Goal: Task Accomplishment & Management: Complete application form

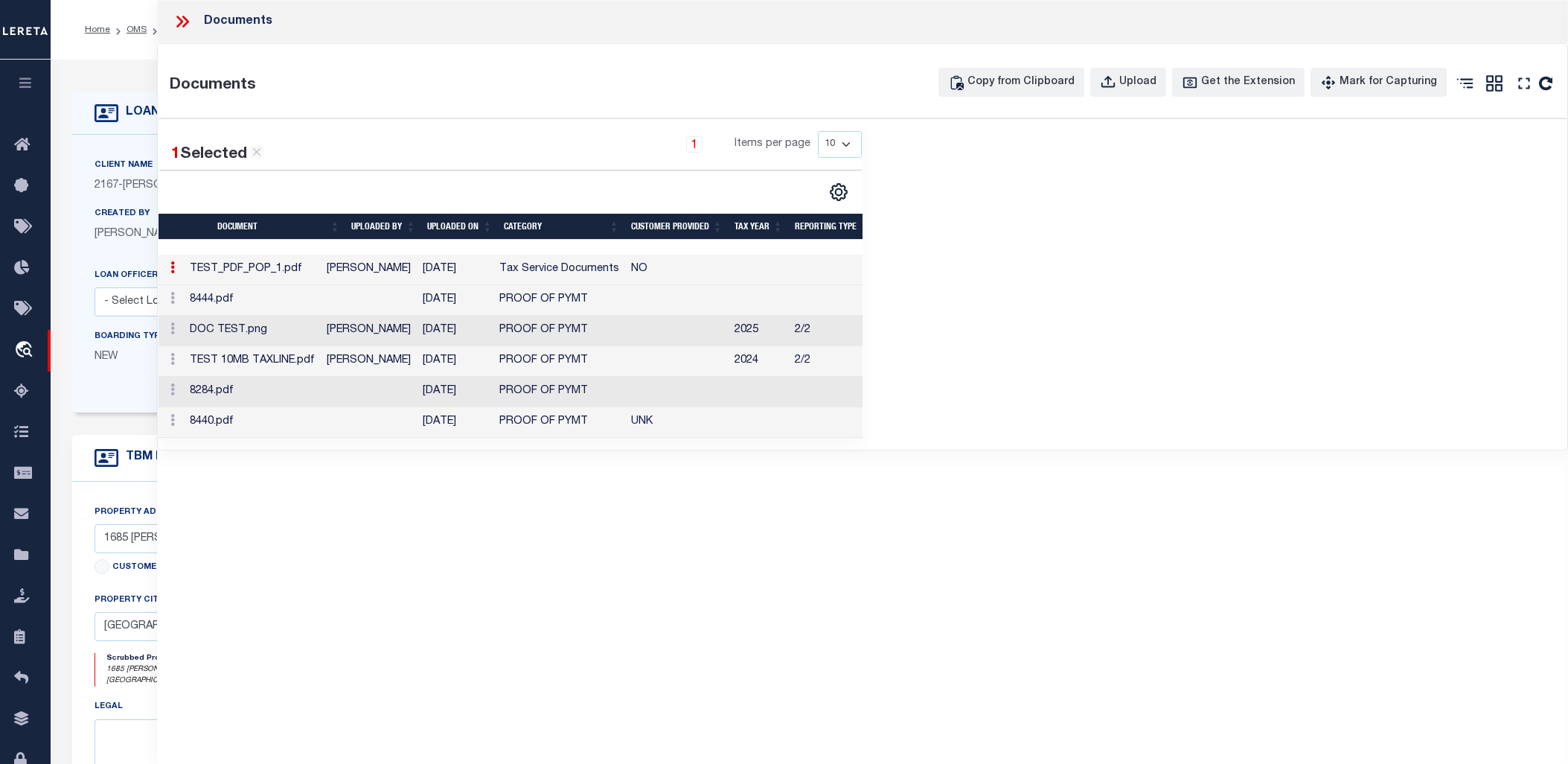
select select "10"
select select "Escrow"
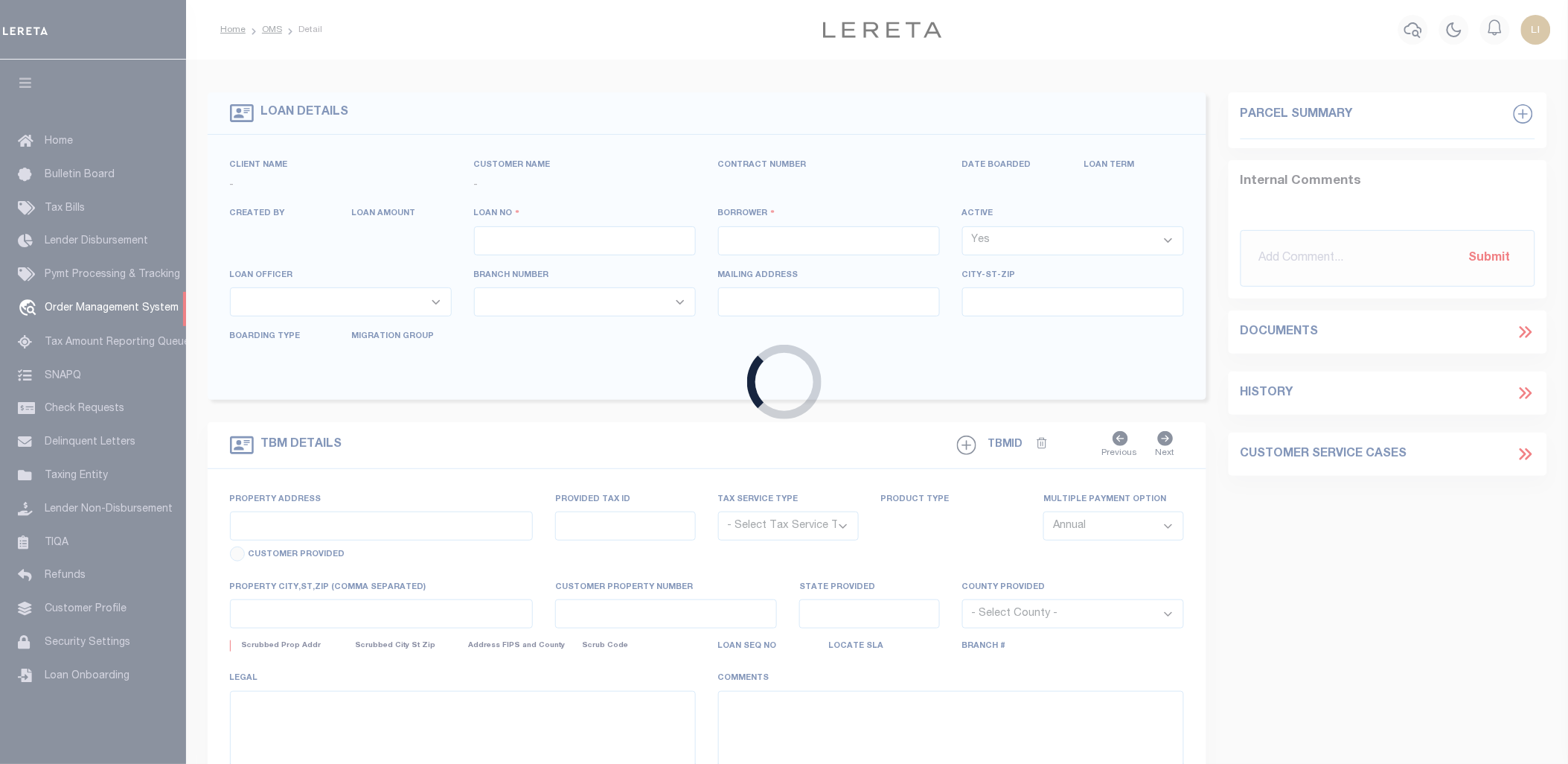
type input "[PERSON_NAME]-T0006"
type input "[PERSON_NAME]"
select select
type input "1685 [PERSON_NAME][GEOGRAPHIC_DATA]"
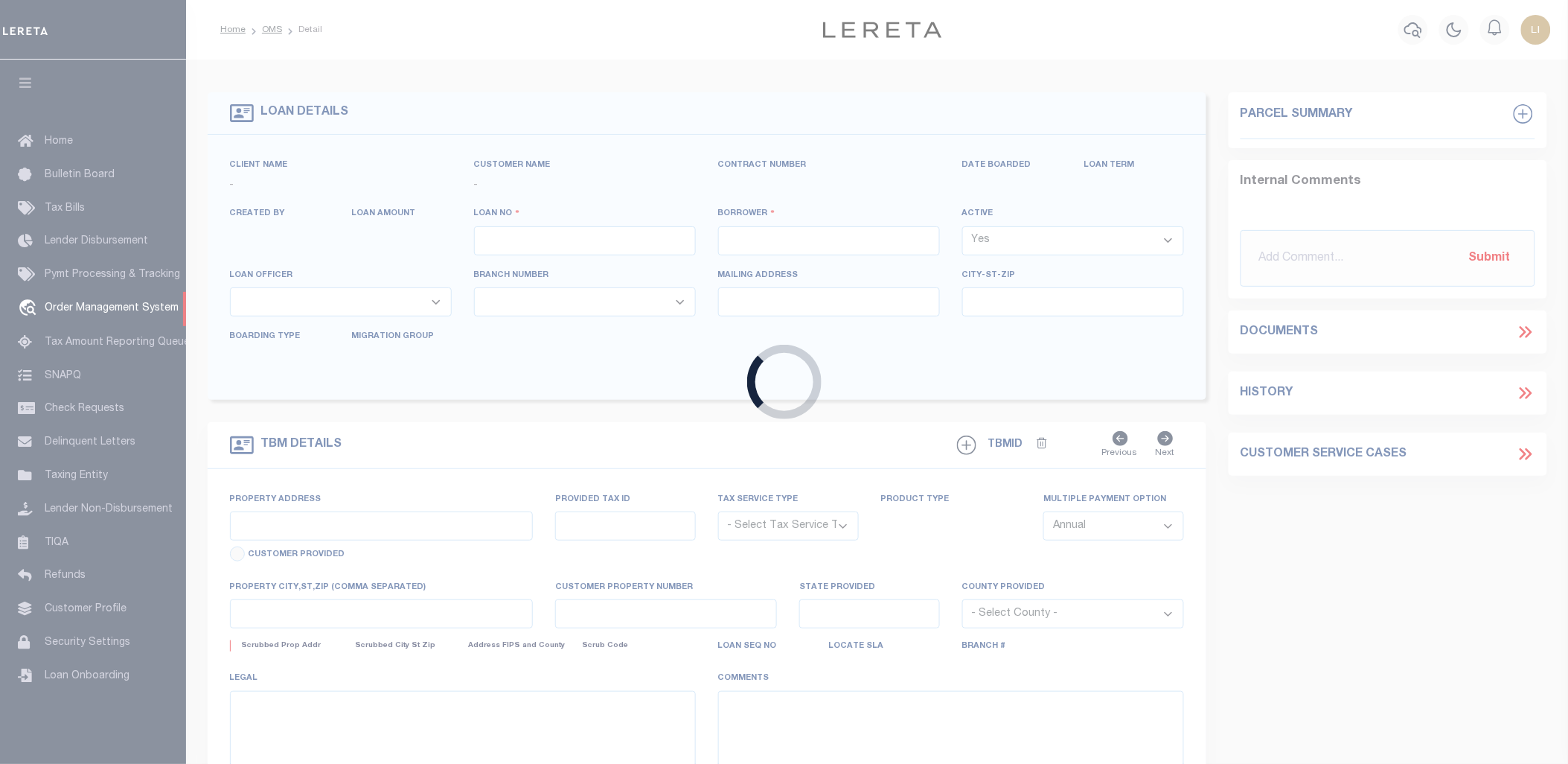
type input "[GEOGRAPHIC_DATA][PERSON_NAME]-2152"
type input "[DATE]"
select select "10"
select select "Escrow"
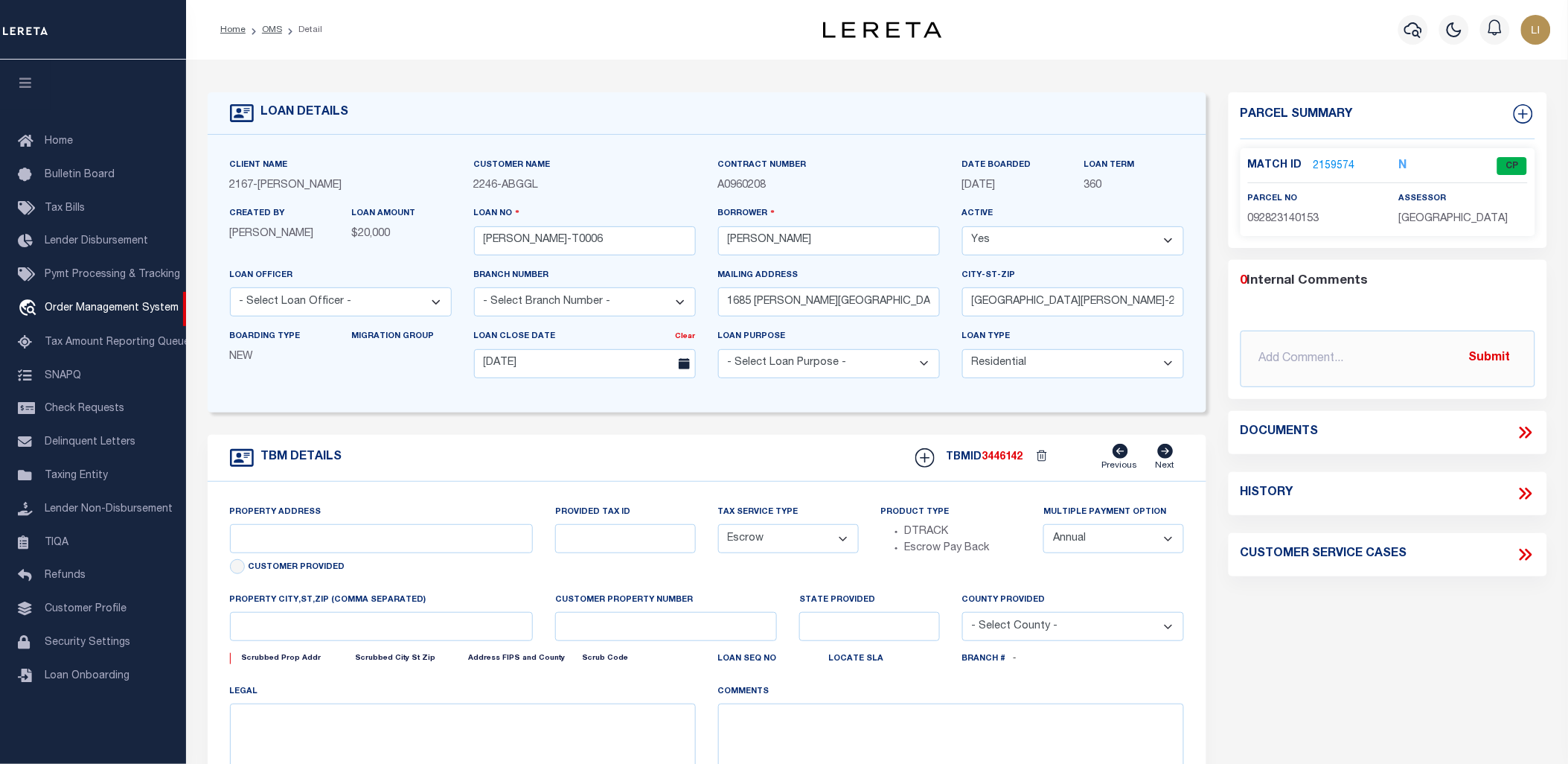
type input "1685 [PERSON_NAME][GEOGRAPHIC_DATA]"
select select
type input "[GEOGRAPHIC_DATA][PERSON_NAME]-2152"
type input "MN"
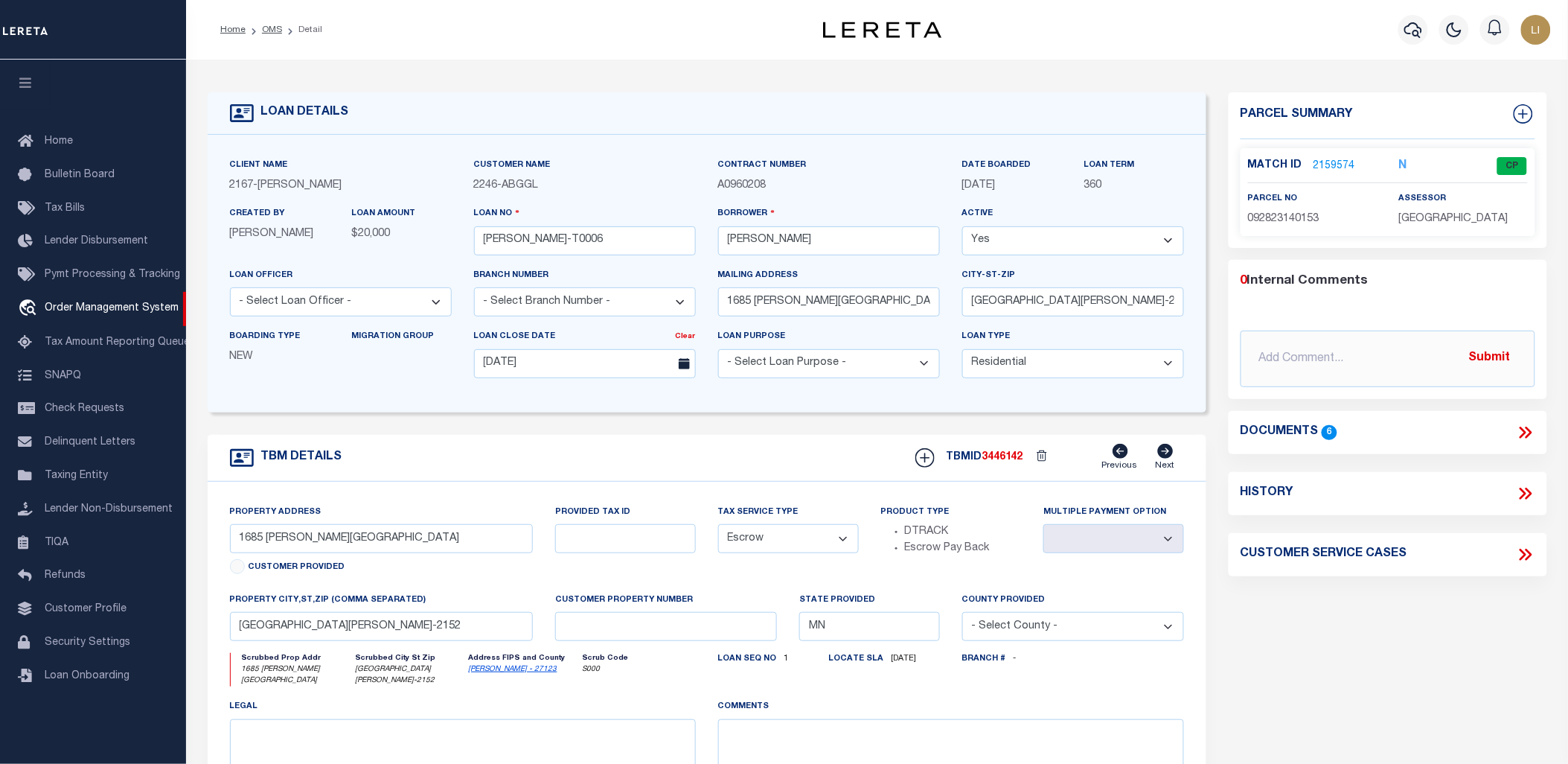
click at [1521, 433] on icon at bounding box center [1525, 432] width 19 height 19
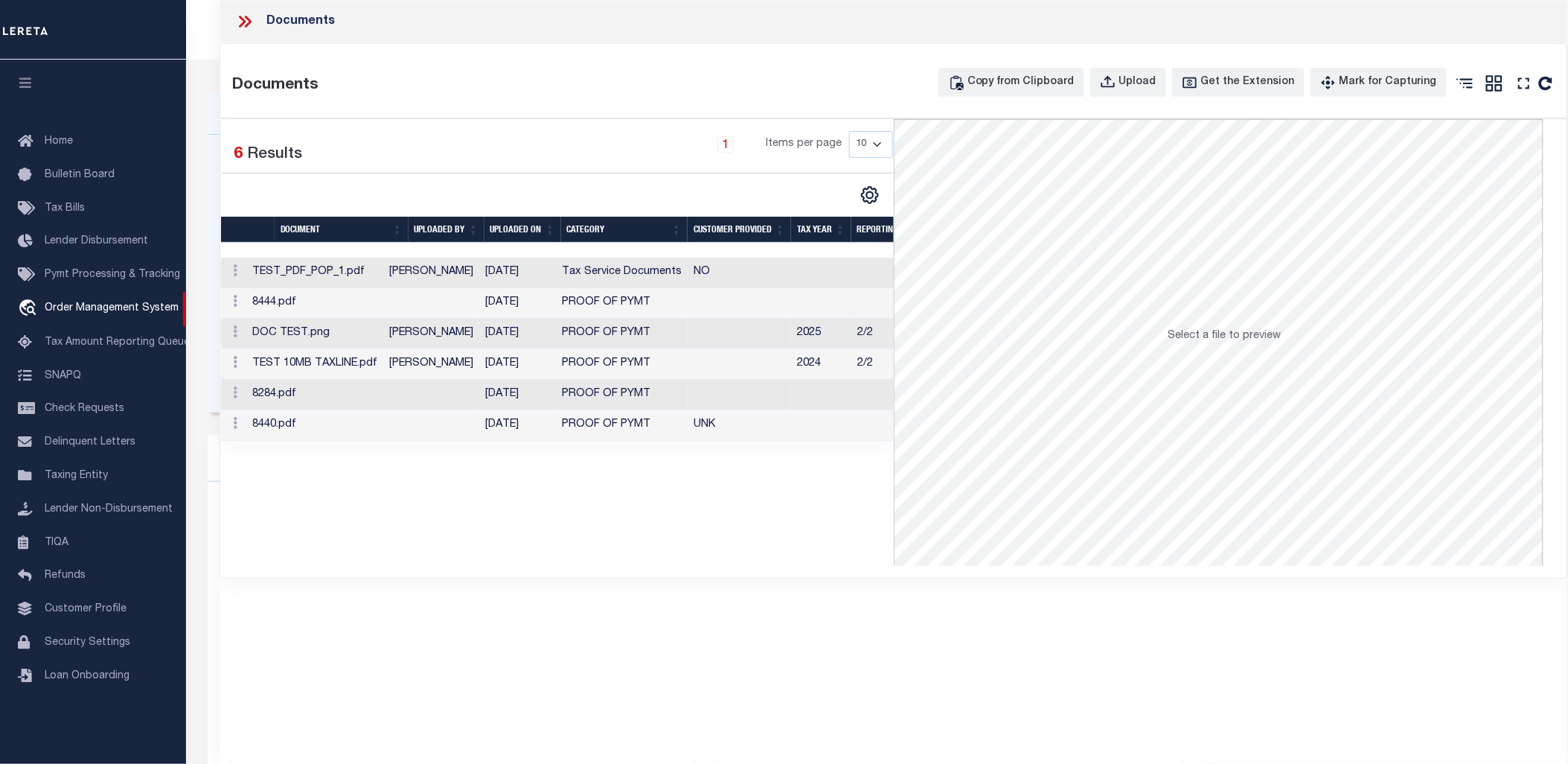
click at [499, 273] on td "[DATE]" at bounding box center [518, 273] width 76 height 31
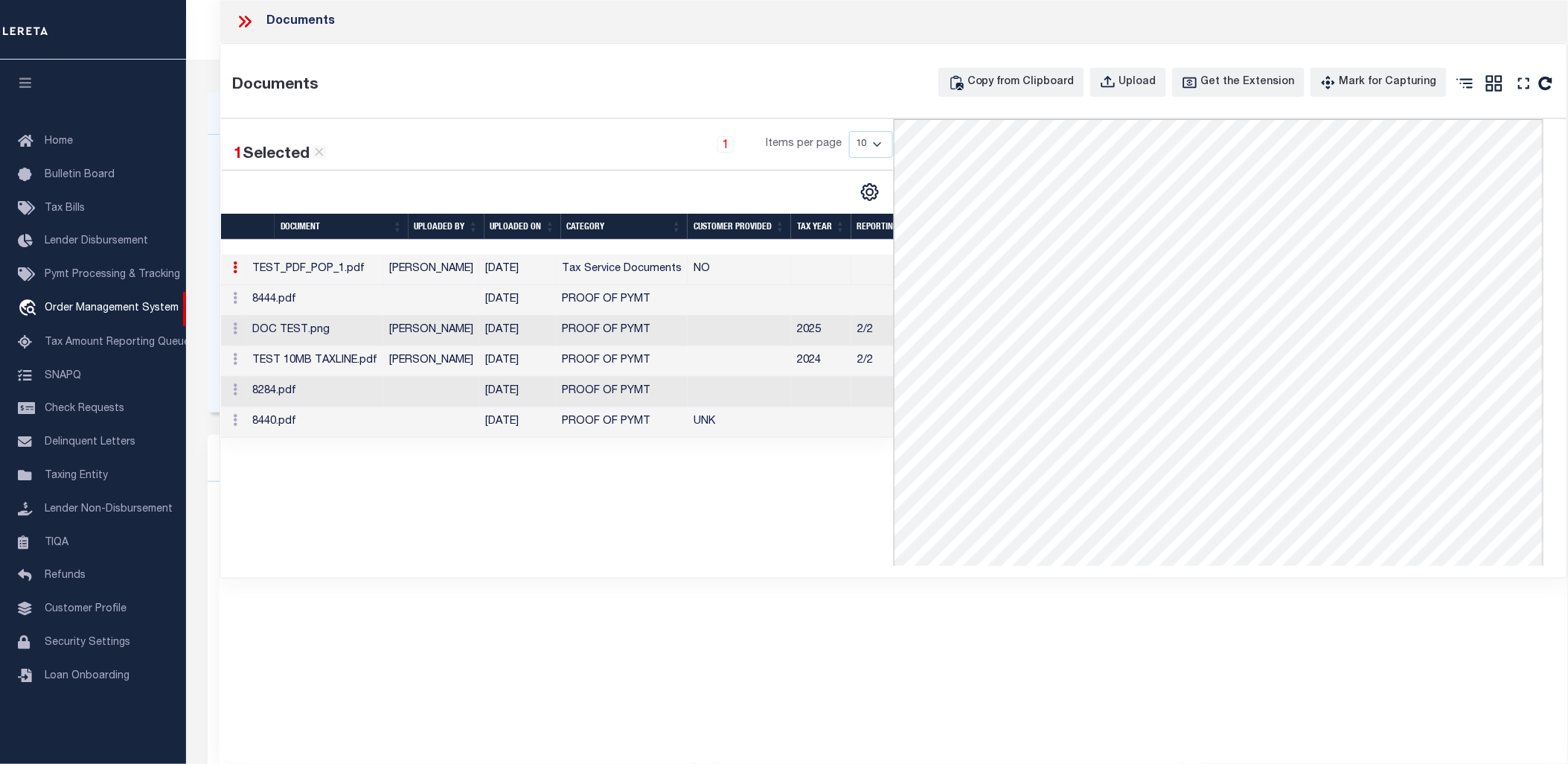
click at [361, 306] on td "8444.pdf" at bounding box center [315, 300] width 137 height 31
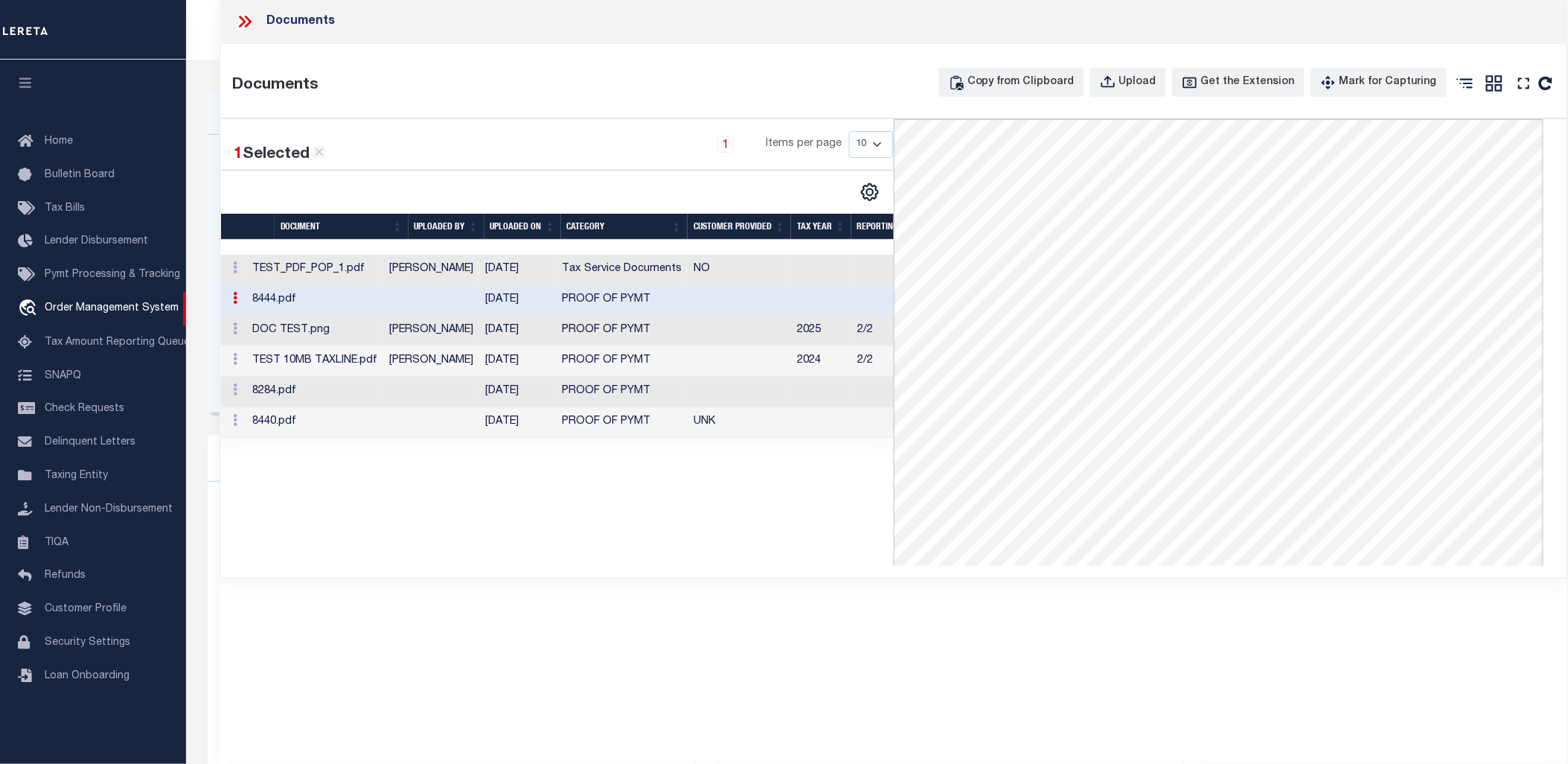
click at [366, 333] on td "DOC TEST.png" at bounding box center [315, 331] width 137 height 31
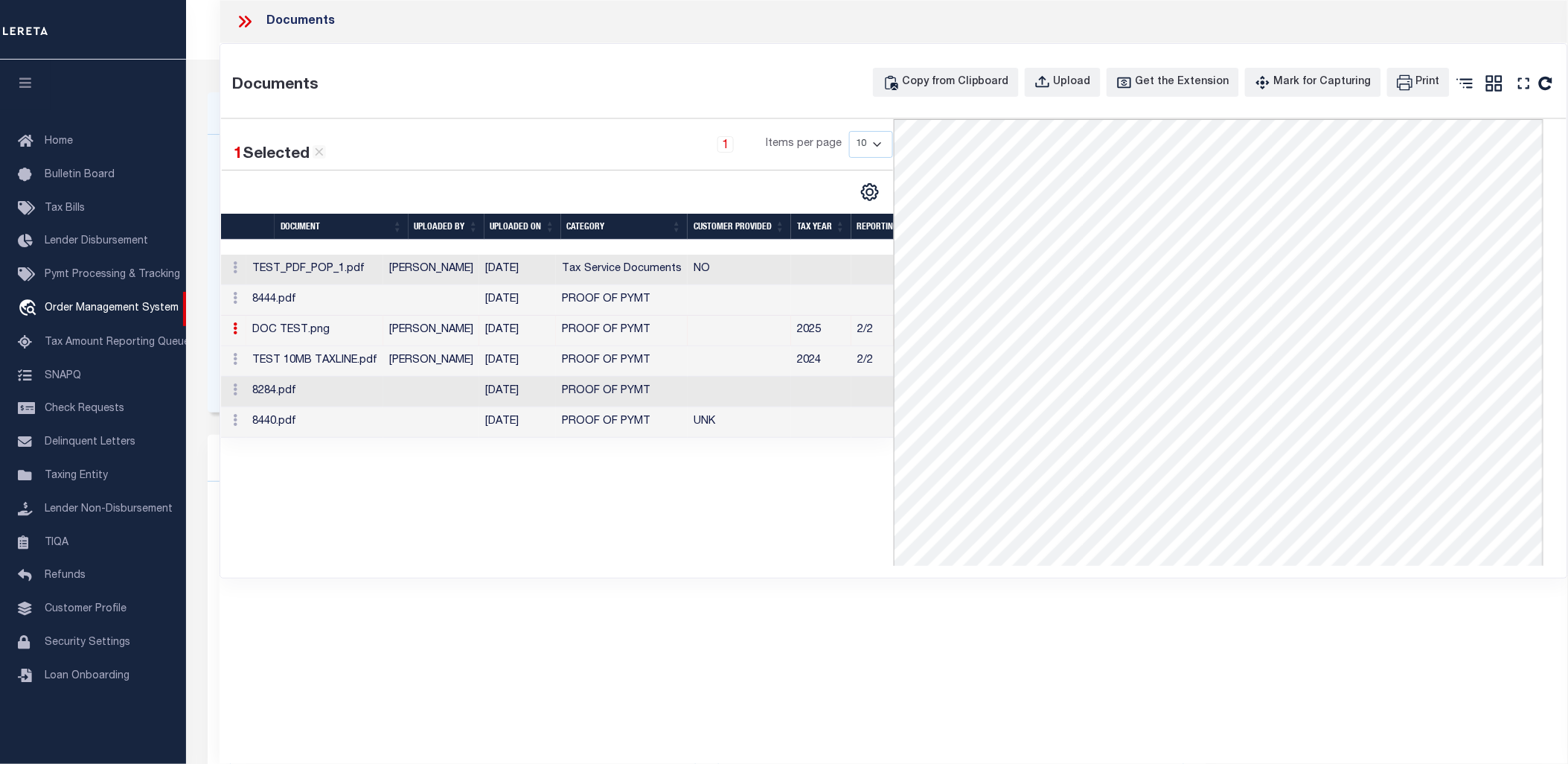
click at [356, 399] on td "8284.pdf" at bounding box center [315, 392] width 137 height 31
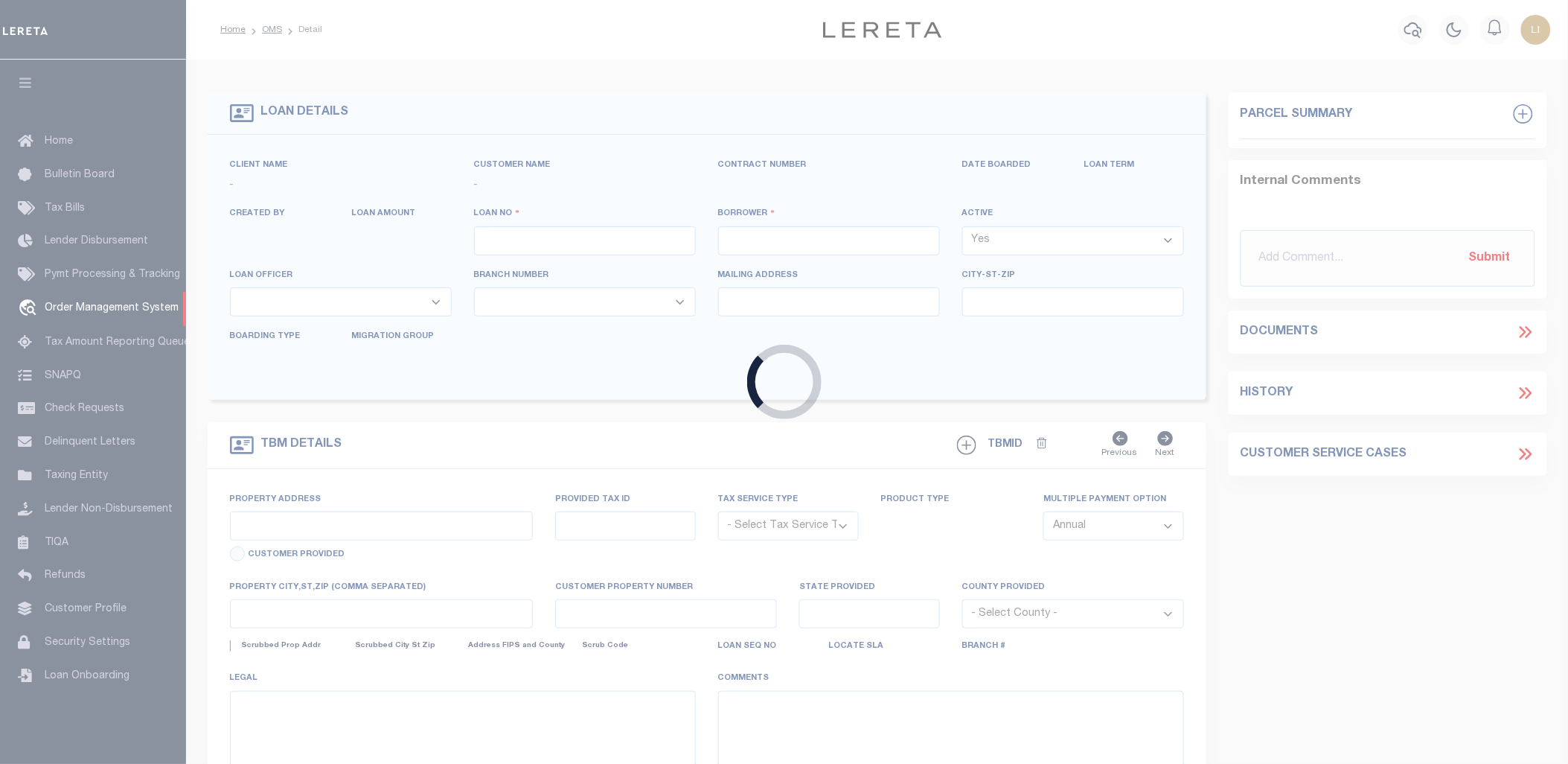
type input "[PERSON_NAME]-T0006"
type input "[PERSON_NAME]"
select select
type input "1685 [PERSON_NAME][GEOGRAPHIC_DATA]"
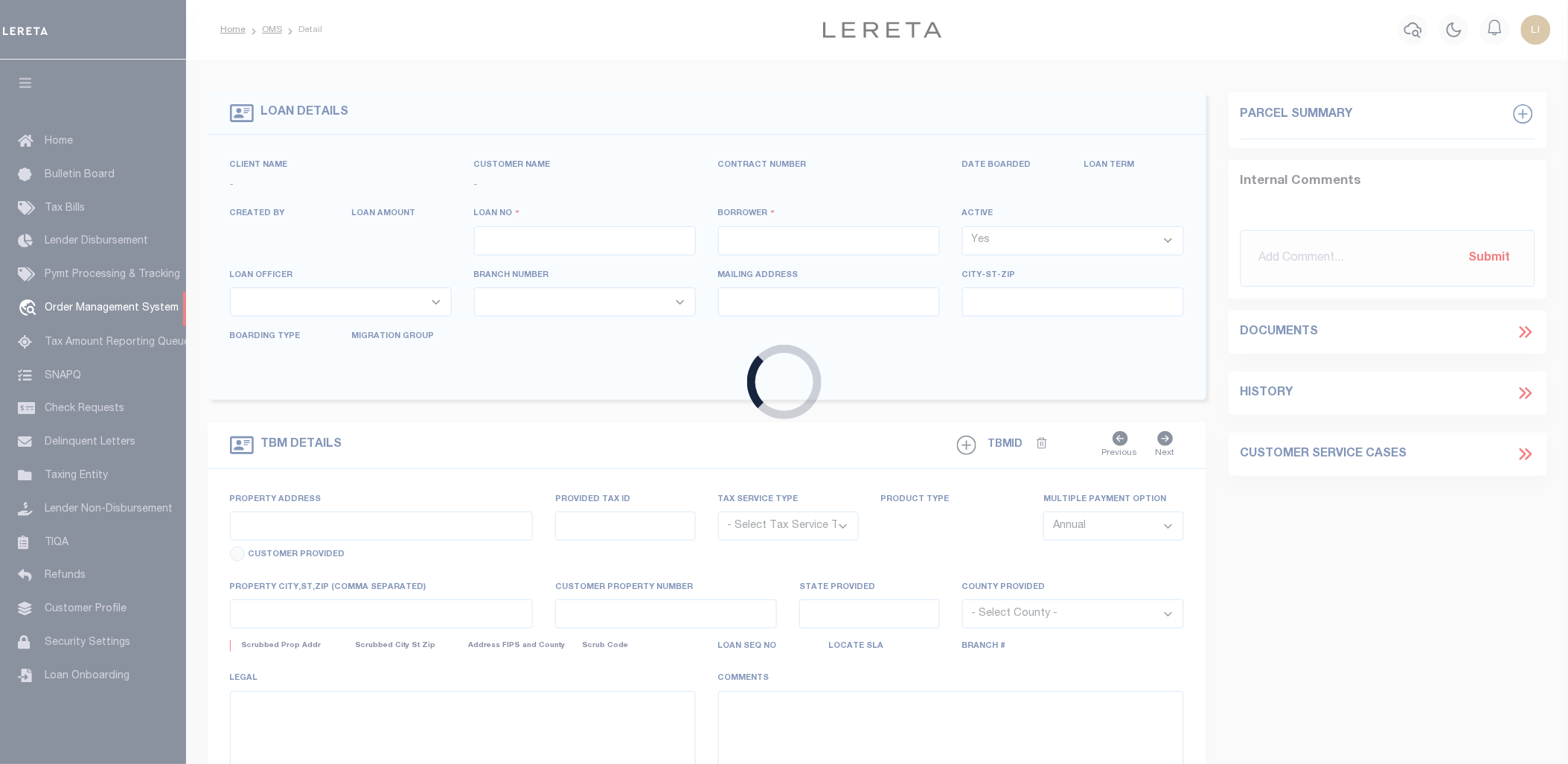
type input "[GEOGRAPHIC_DATA][PERSON_NAME]-2152"
type input "[DATE]"
select select "10"
select select "Escrow"
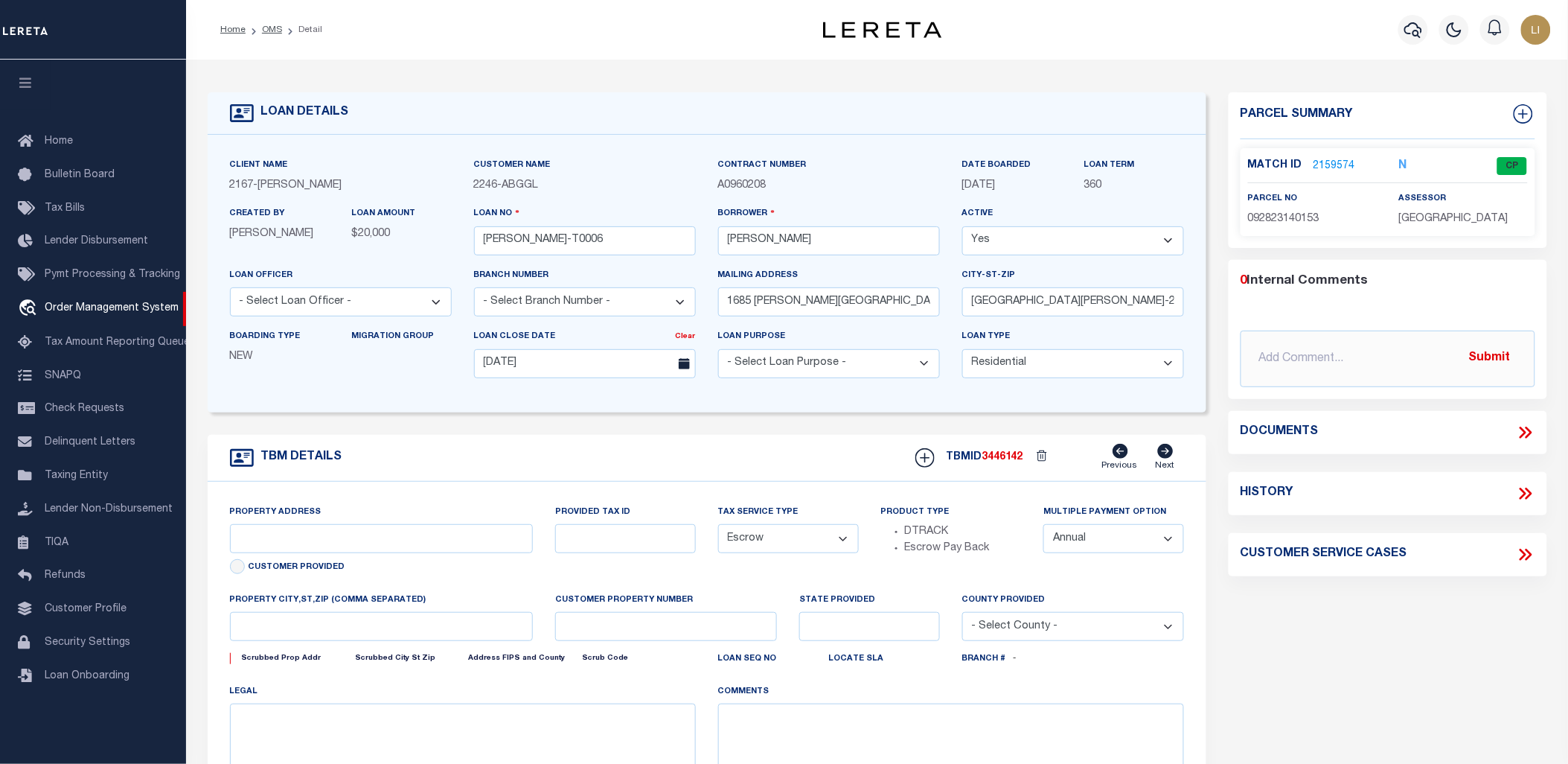
type input "1685 [PERSON_NAME][GEOGRAPHIC_DATA]"
select select
type input "[GEOGRAPHIC_DATA][PERSON_NAME]-2152"
type input "MN"
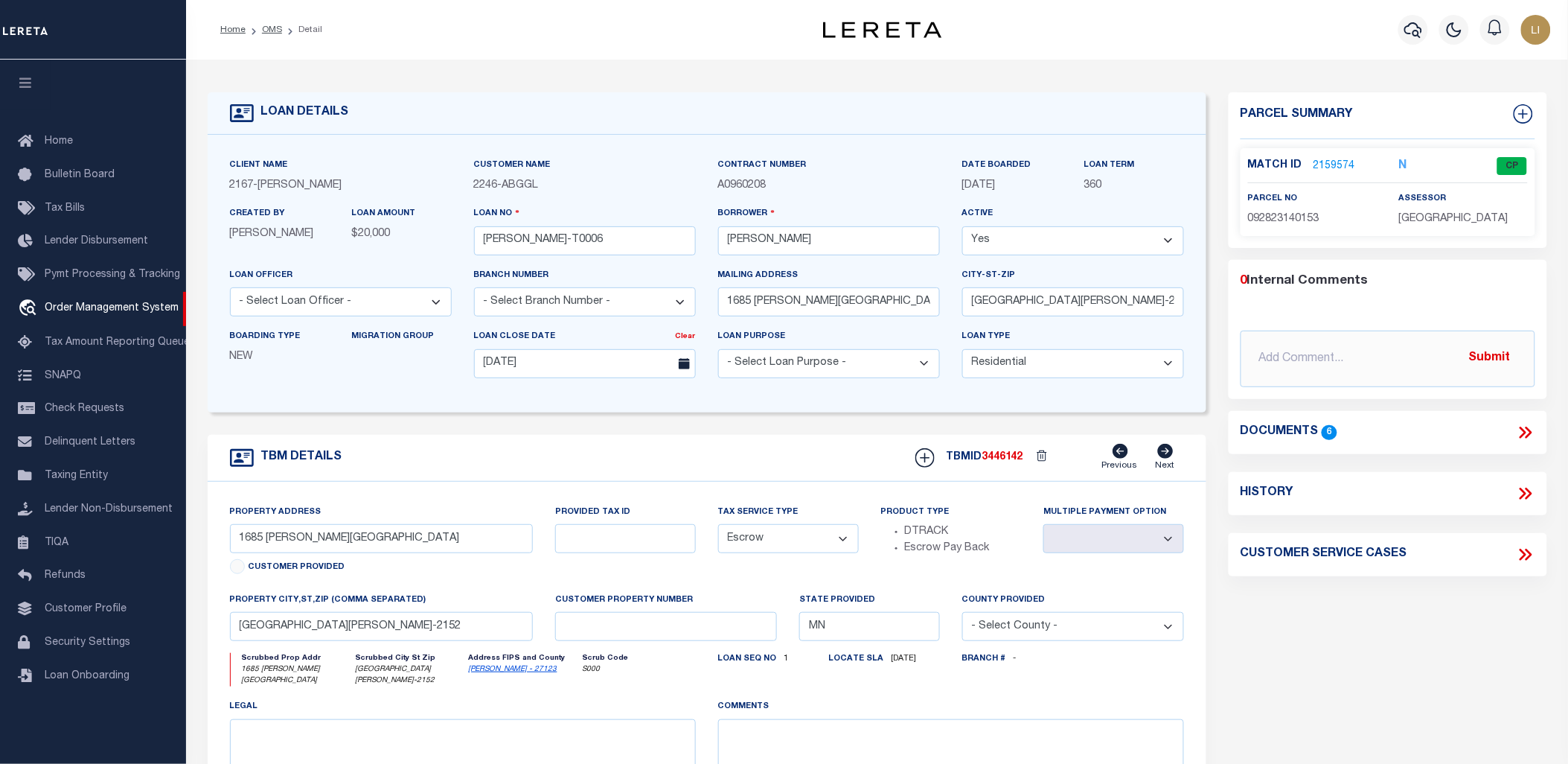
click at [1526, 433] on icon at bounding box center [1525, 432] width 19 height 19
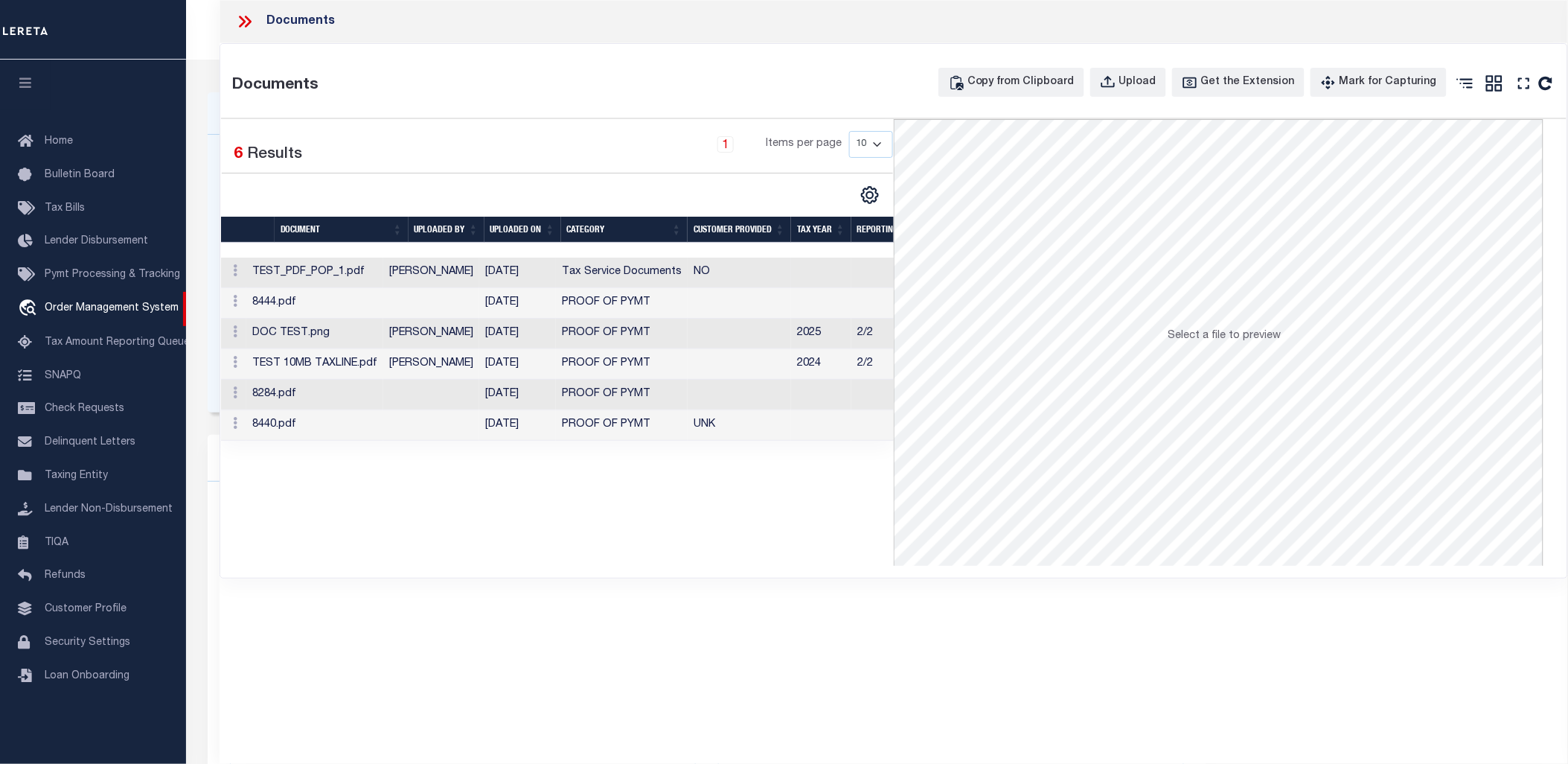
click at [466, 271] on td "[PERSON_NAME]" at bounding box center [431, 273] width 96 height 31
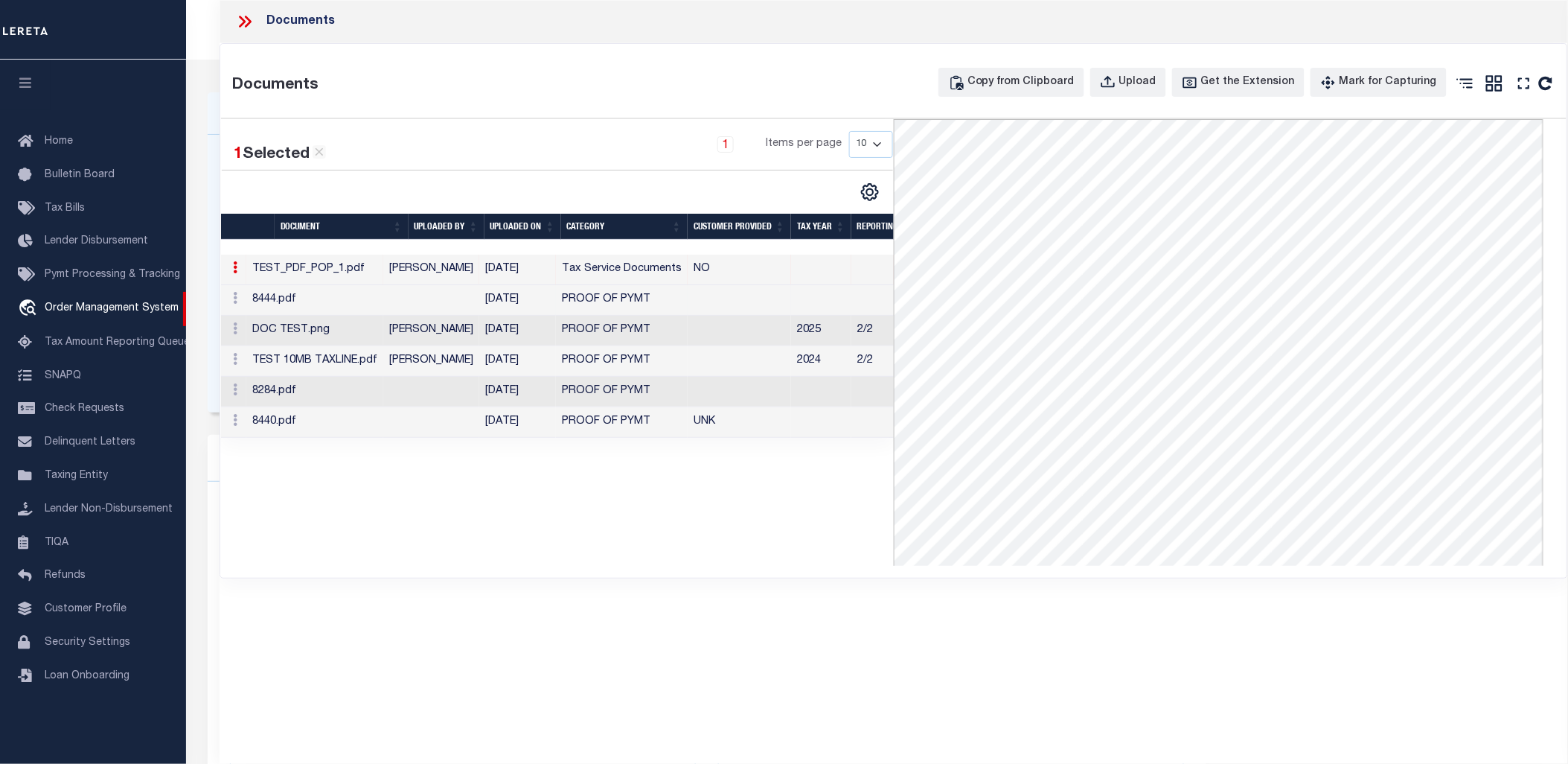
click at [466, 293] on td at bounding box center [431, 300] width 96 height 31
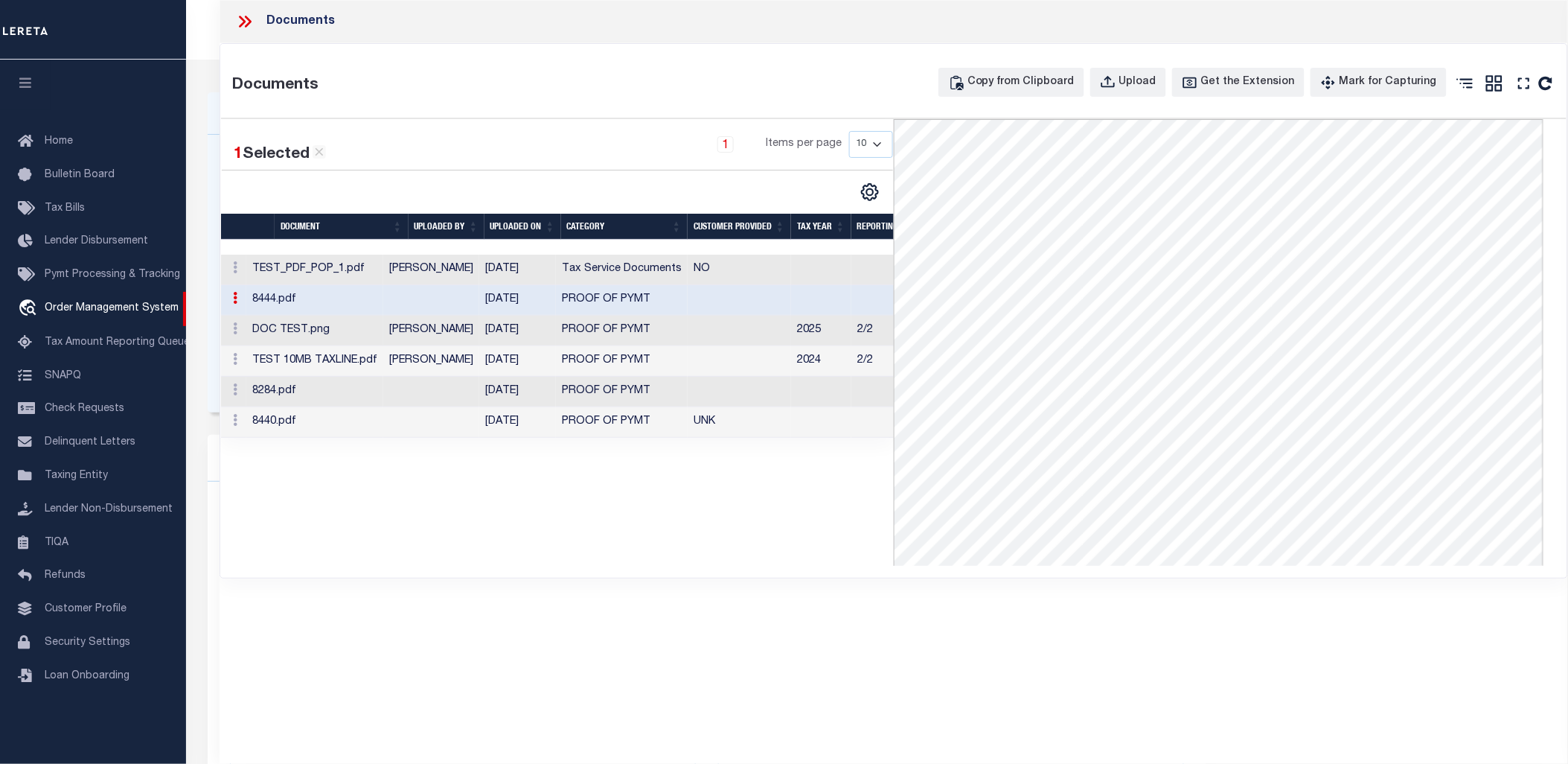
click at [472, 321] on td "[PERSON_NAME]" at bounding box center [431, 331] width 96 height 31
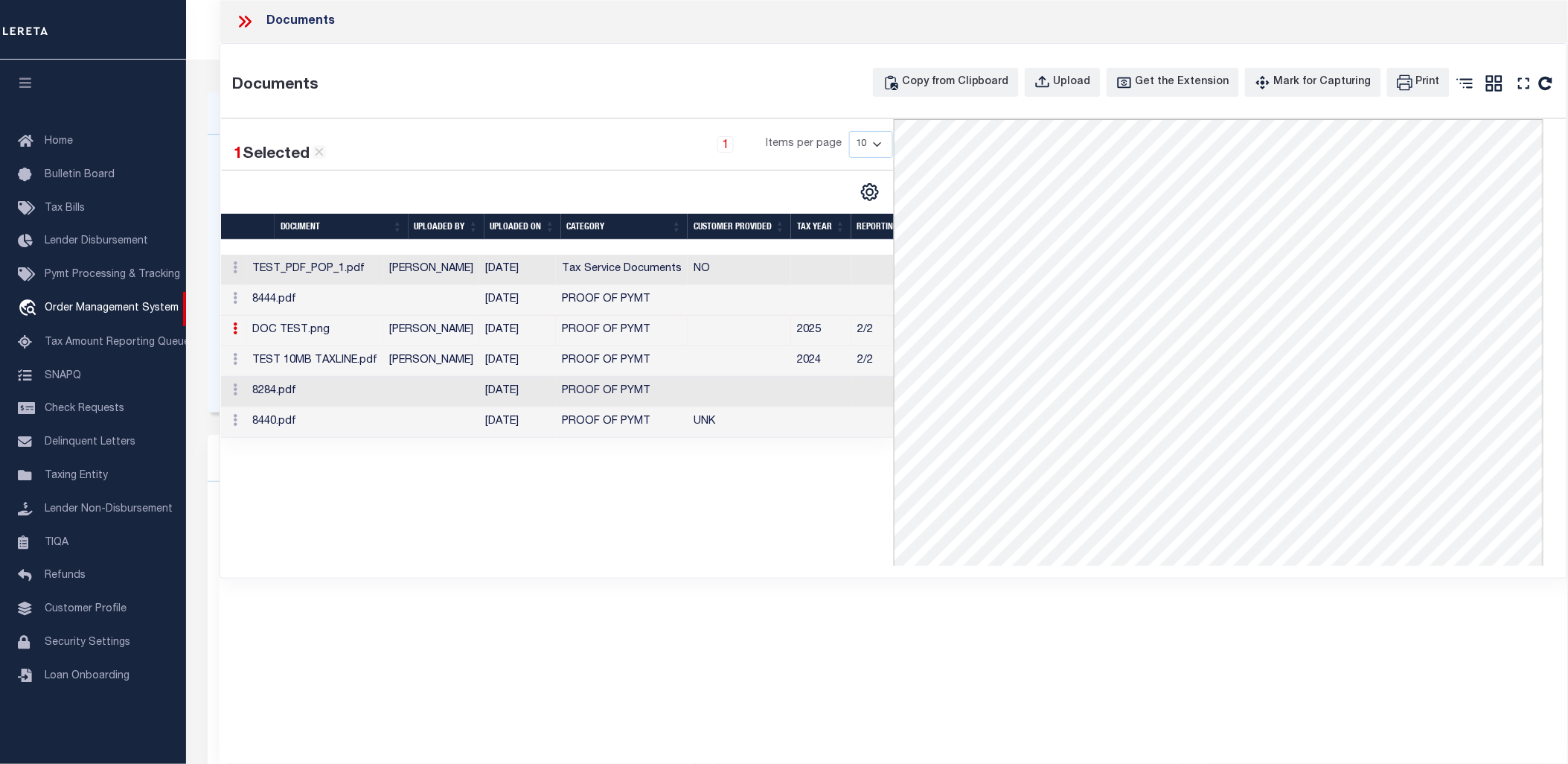
click at [436, 384] on td at bounding box center [431, 392] width 96 height 31
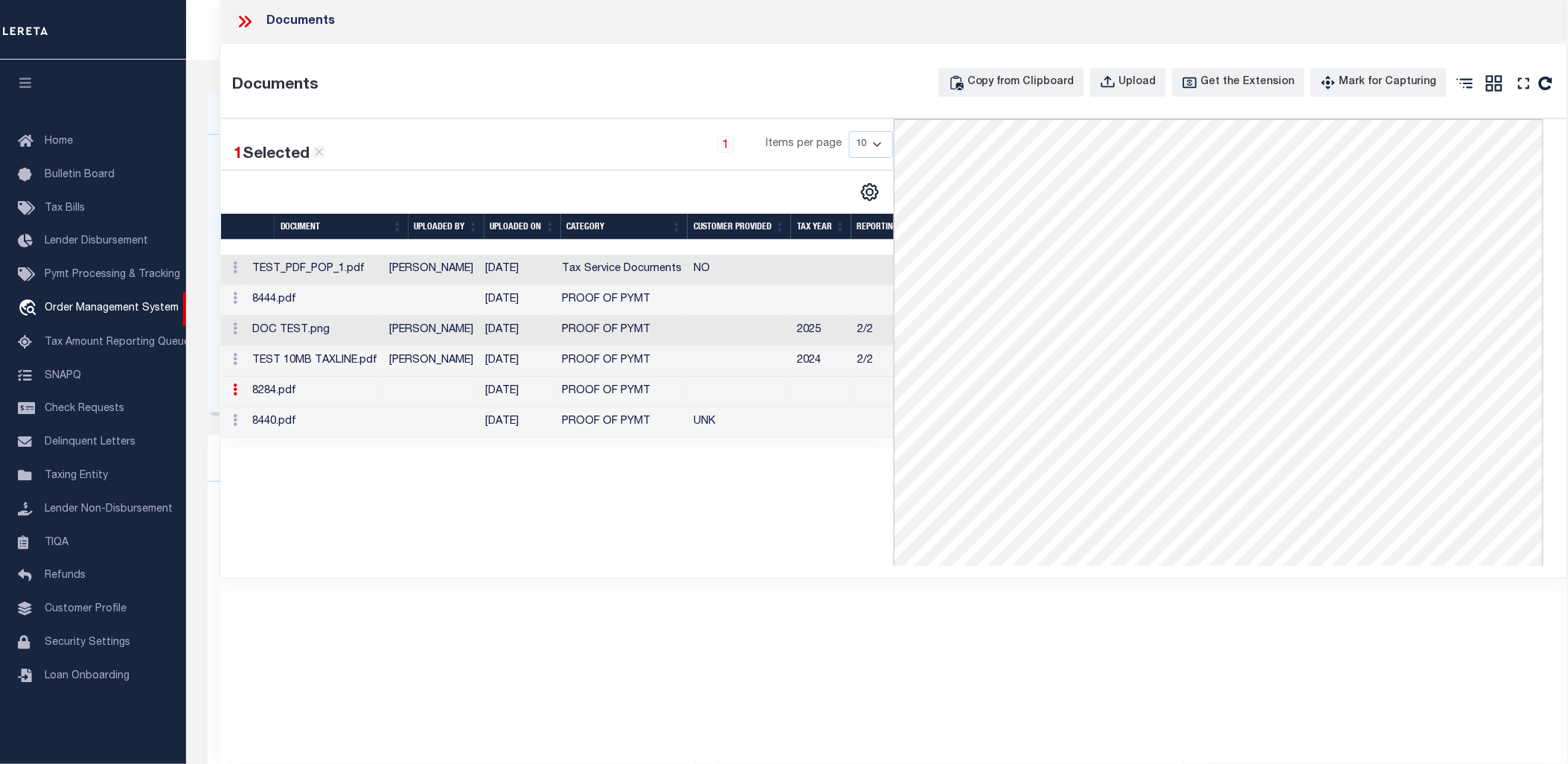
click at [433, 277] on td "[PERSON_NAME]" at bounding box center [431, 270] width 96 height 31
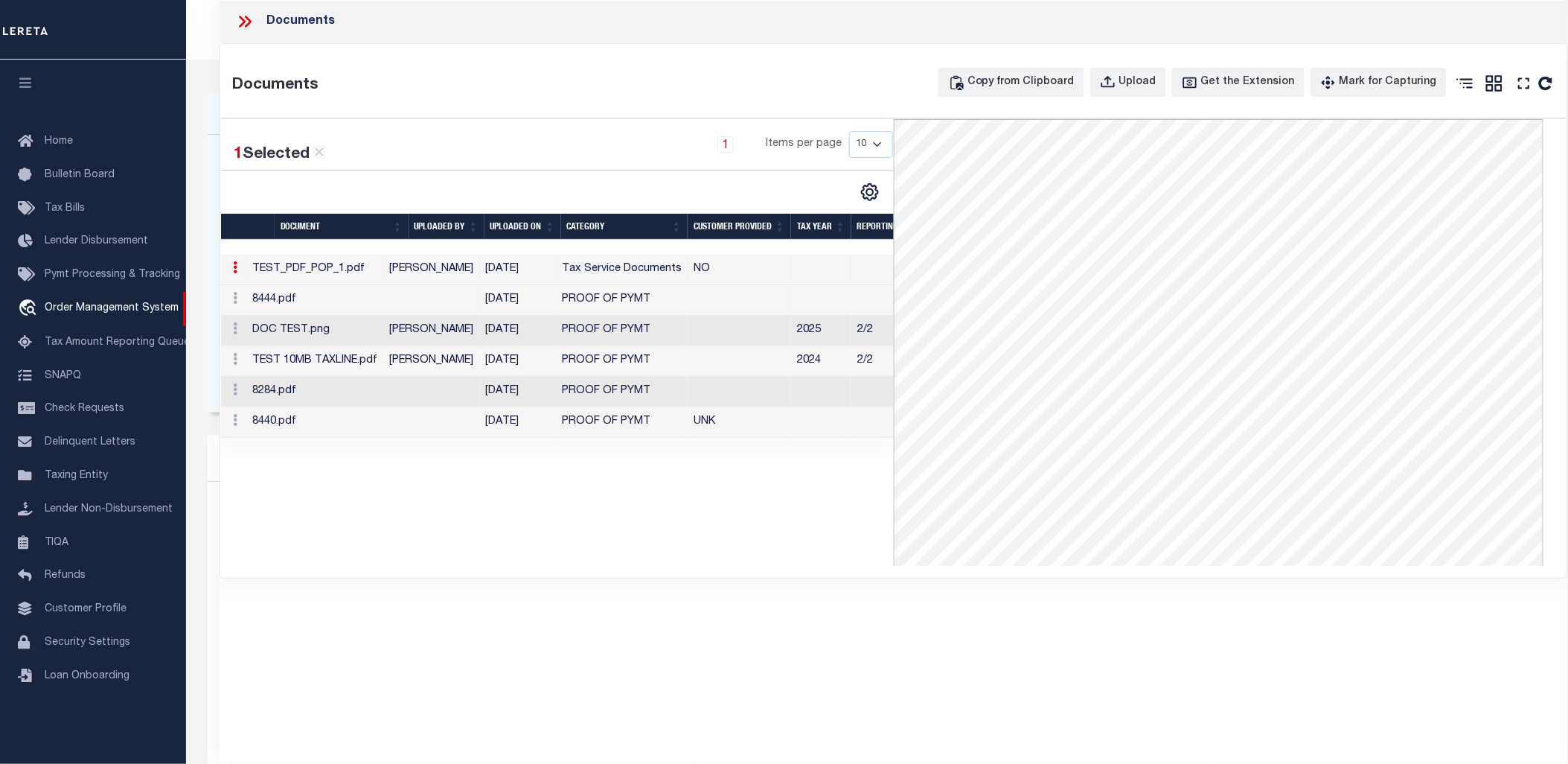
click at [433, 303] on td at bounding box center [431, 300] width 96 height 31
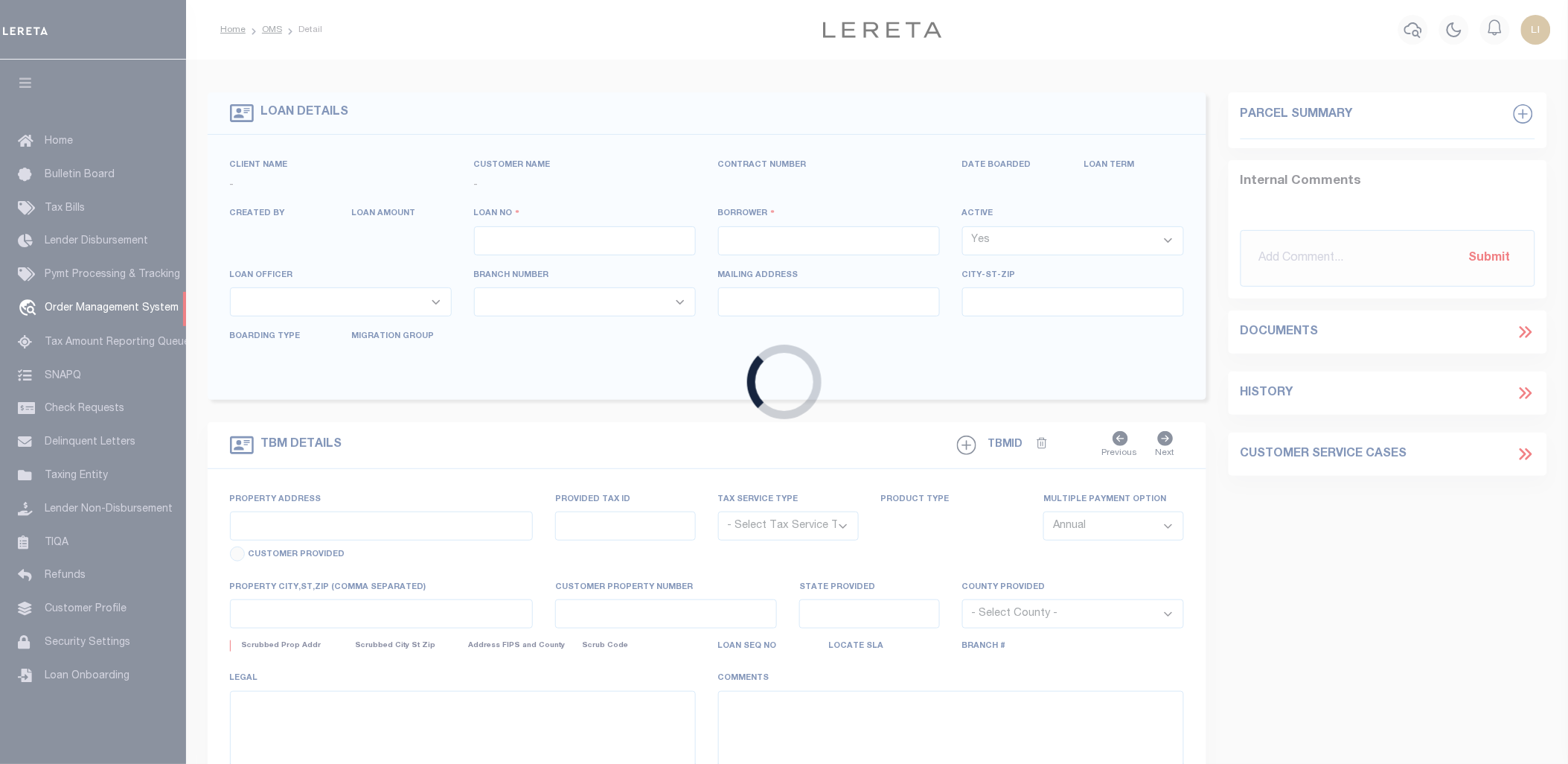
type input "[PERSON_NAME]-T0006"
type input "[PERSON_NAME]"
select select
type input "1685 [PERSON_NAME][GEOGRAPHIC_DATA]"
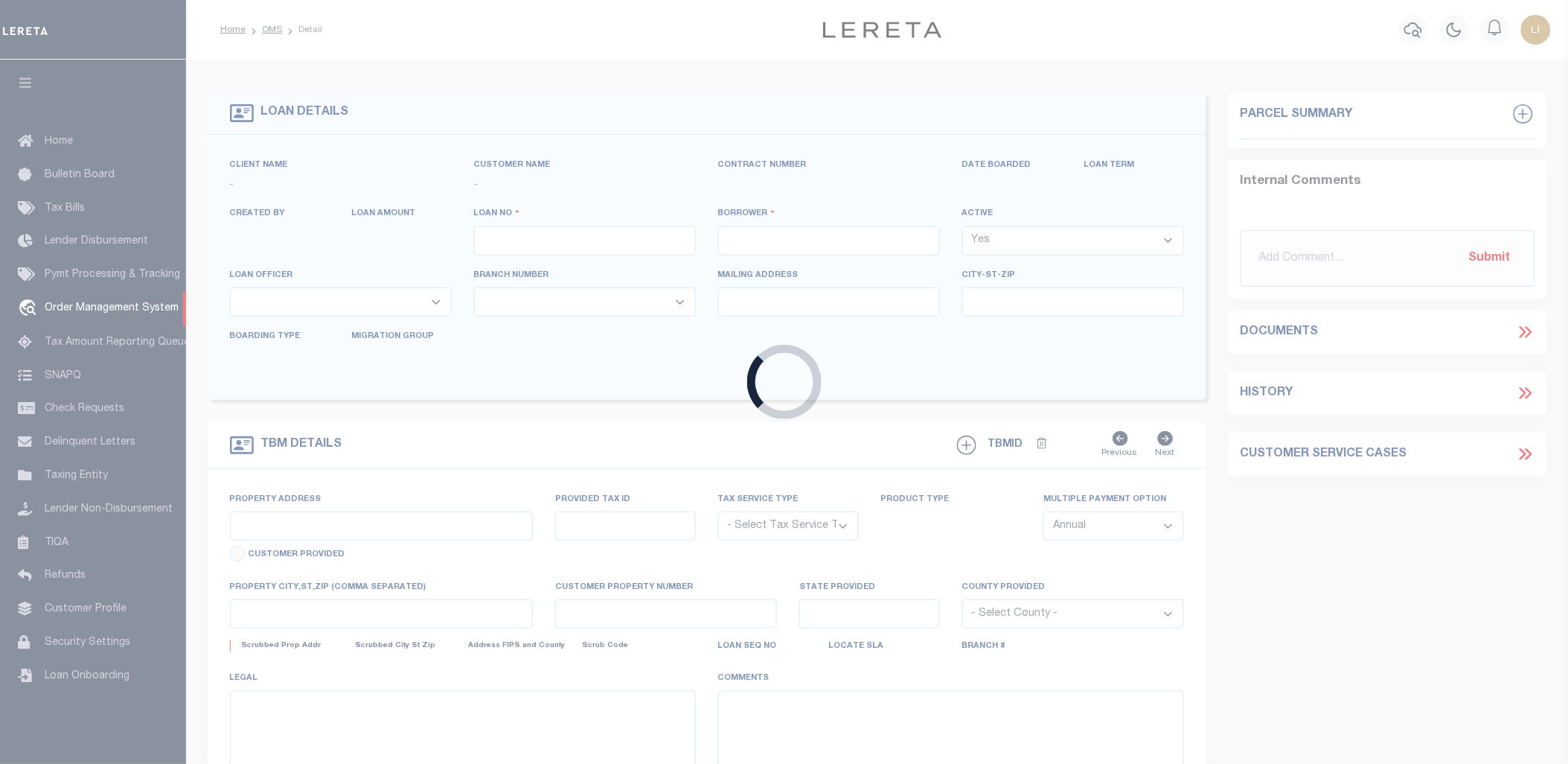
type input "[GEOGRAPHIC_DATA][PERSON_NAME]-2152"
type input "[DATE]"
select select "10"
select select "Escrow"
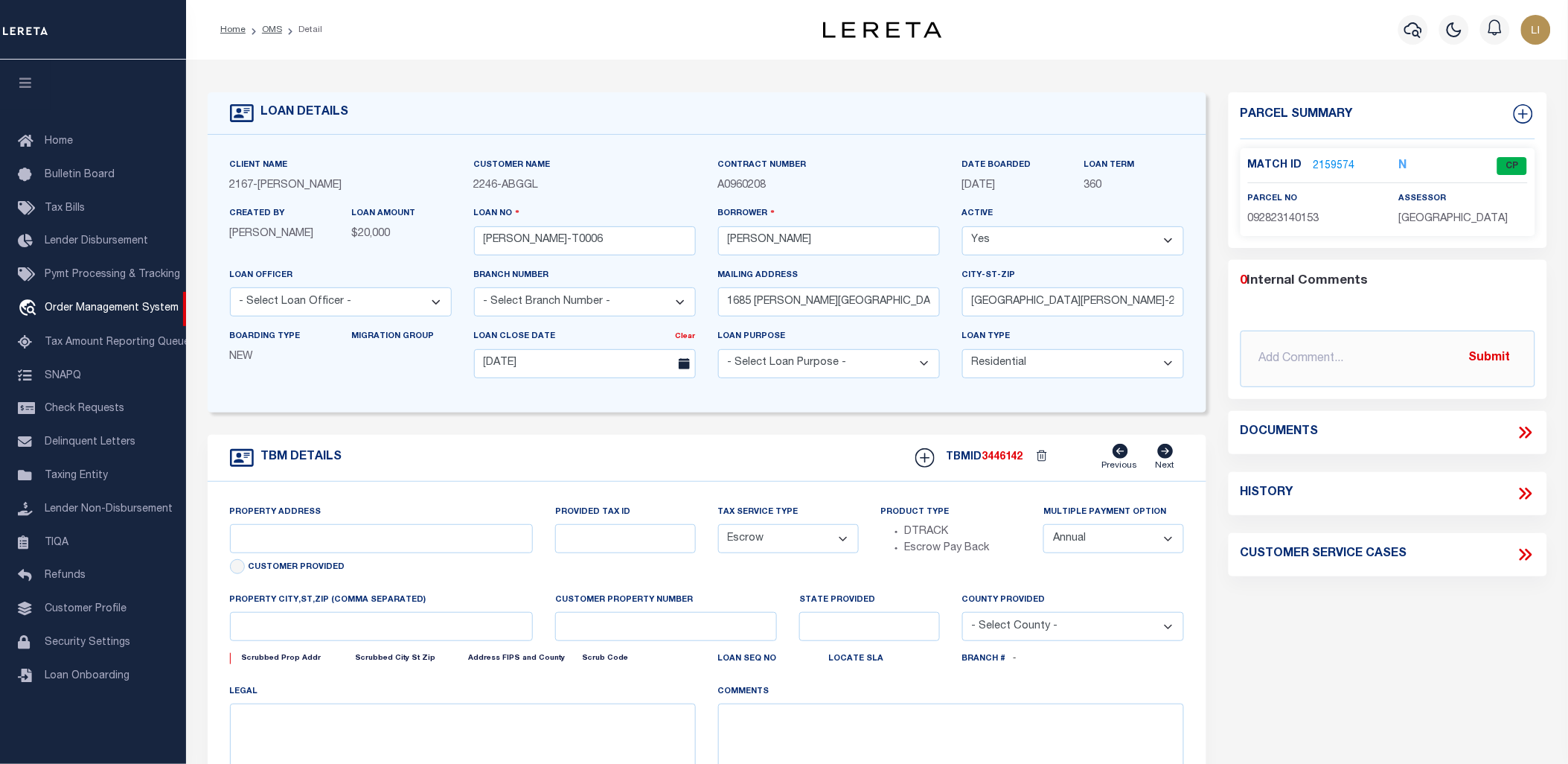
type input "1685 [PERSON_NAME][GEOGRAPHIC_DATA]"
select select
type input "[GEOGRAPHIC_DATA][PERSON_NAME]-2152"
type input "MN"
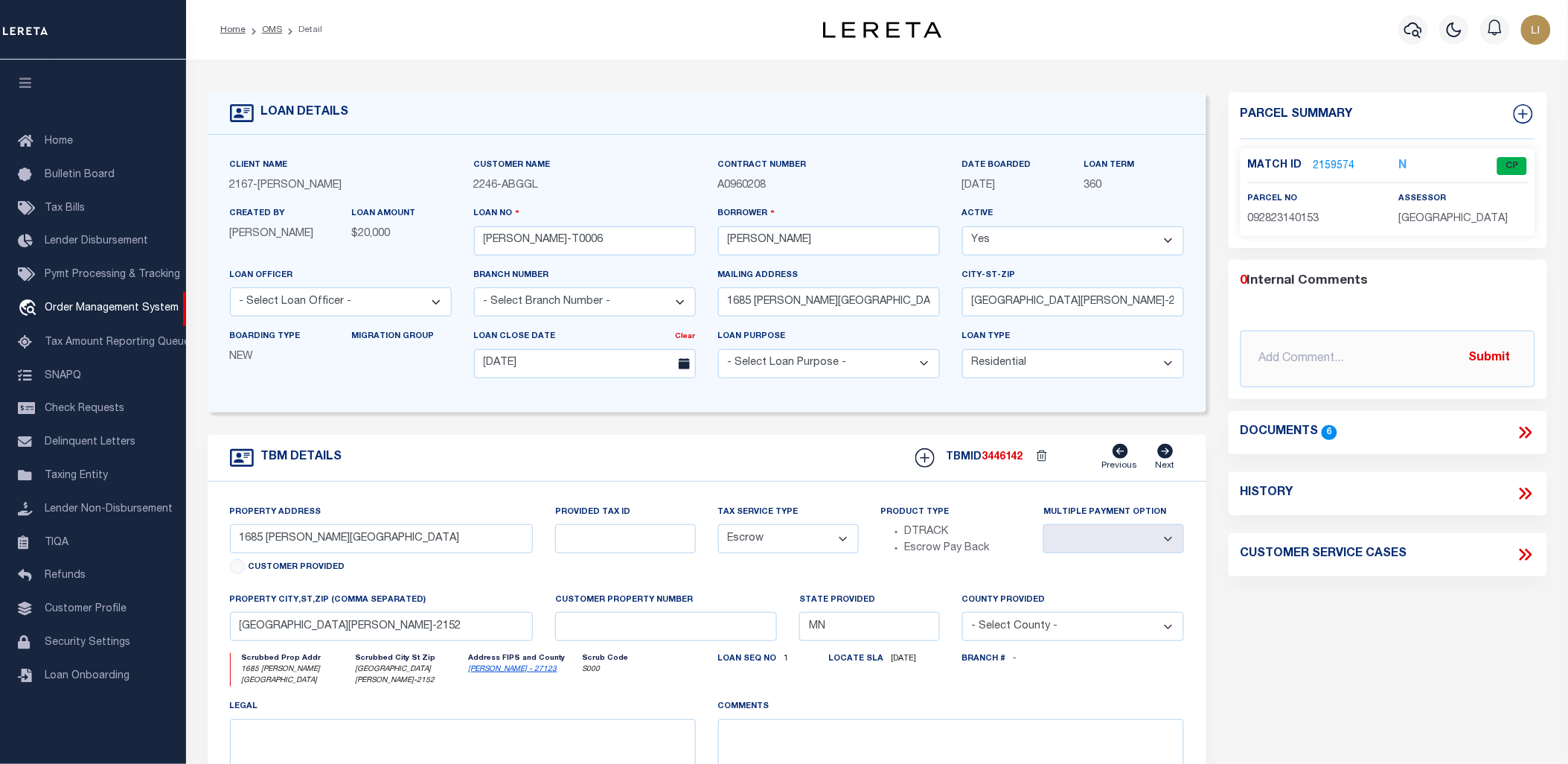
click at [582, 415] on form "LOAN DETAILS Client Name 2167 - [PERSON_NAME] Demo 2246" at bounding box center [707, 505] width 999 height 825
click at [1530, 427] on icon at bounding box center [1525, 432] width 19 height 19
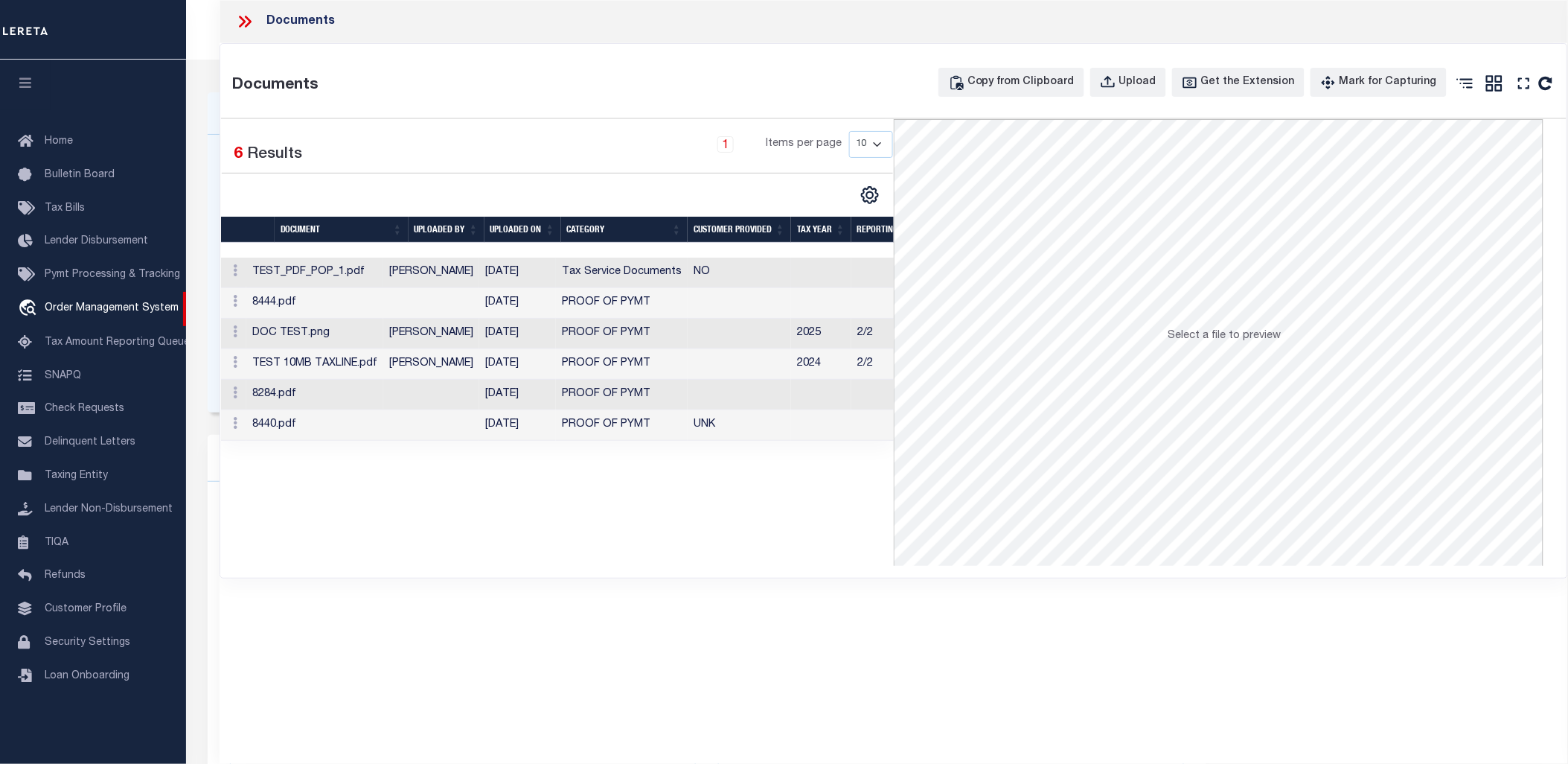
click at [444, 269] on td "[PERSON_NAME]" at bounding box center [431, 273] width 96 height 31
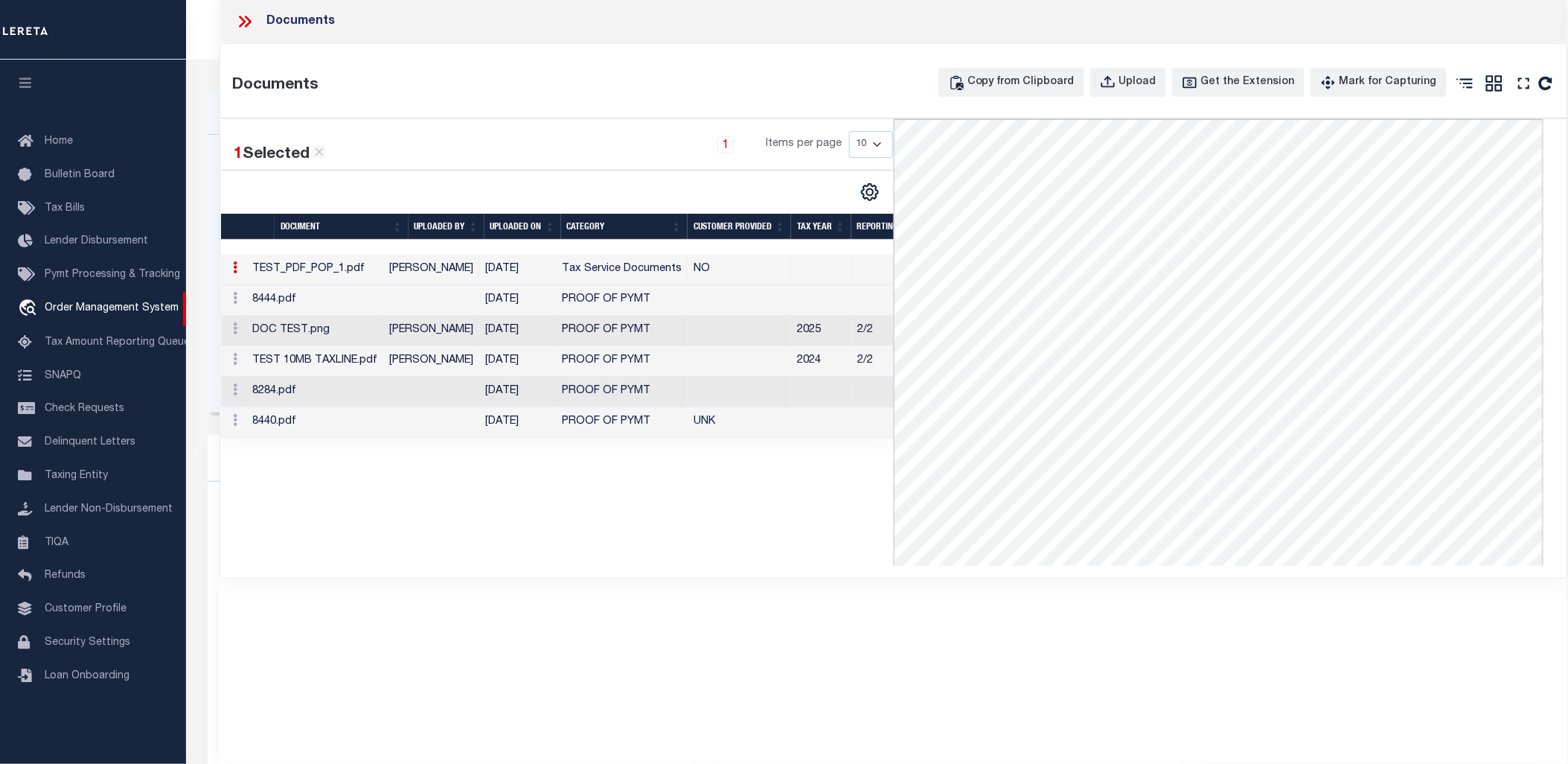
click at [441, 291] on td at bounding box center [431, 300] width 96 height 31
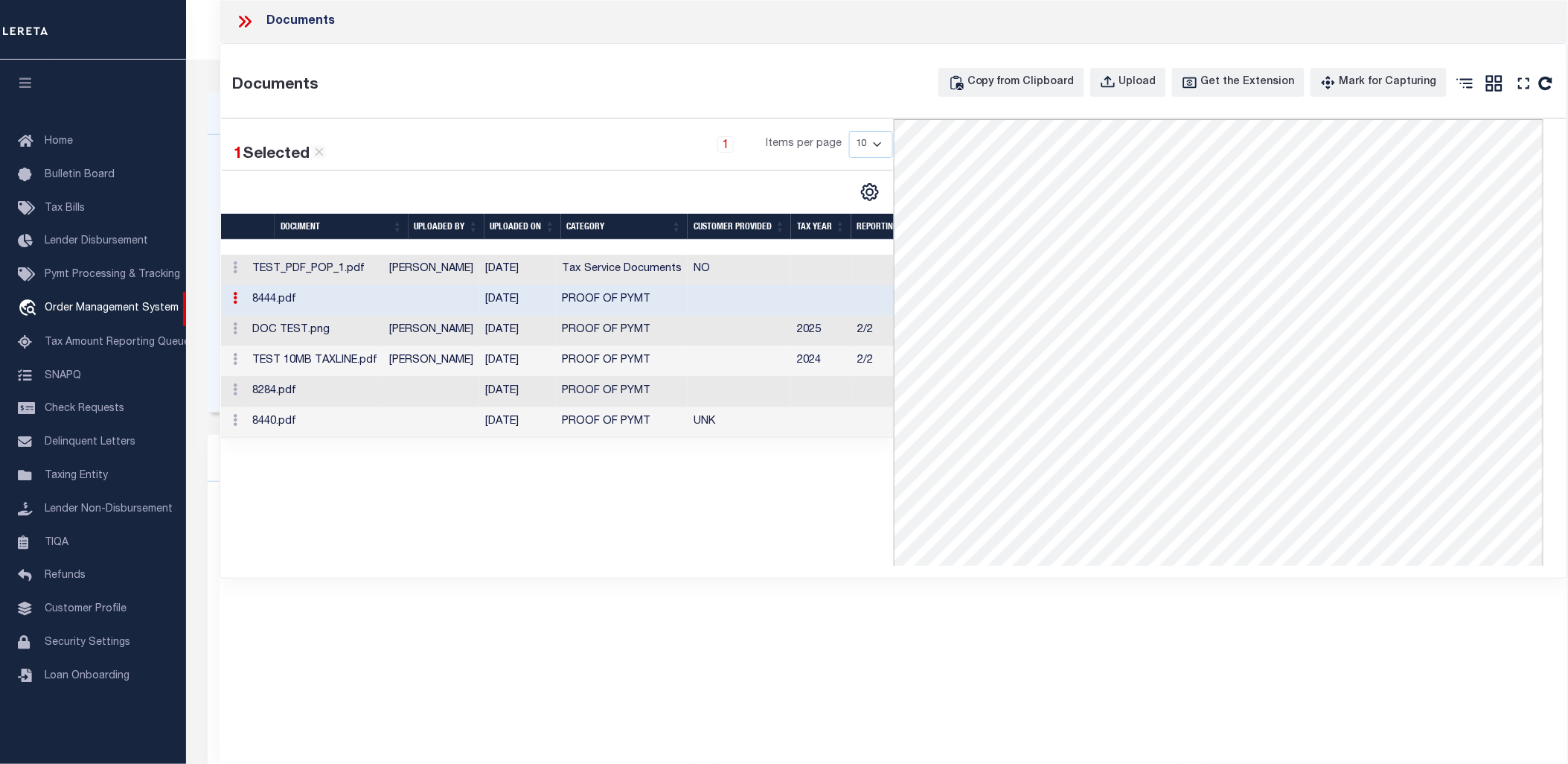
click at [443, 324] on td "[PERSON_NAME]" at bounding box center [431, 331] width 96 height 31
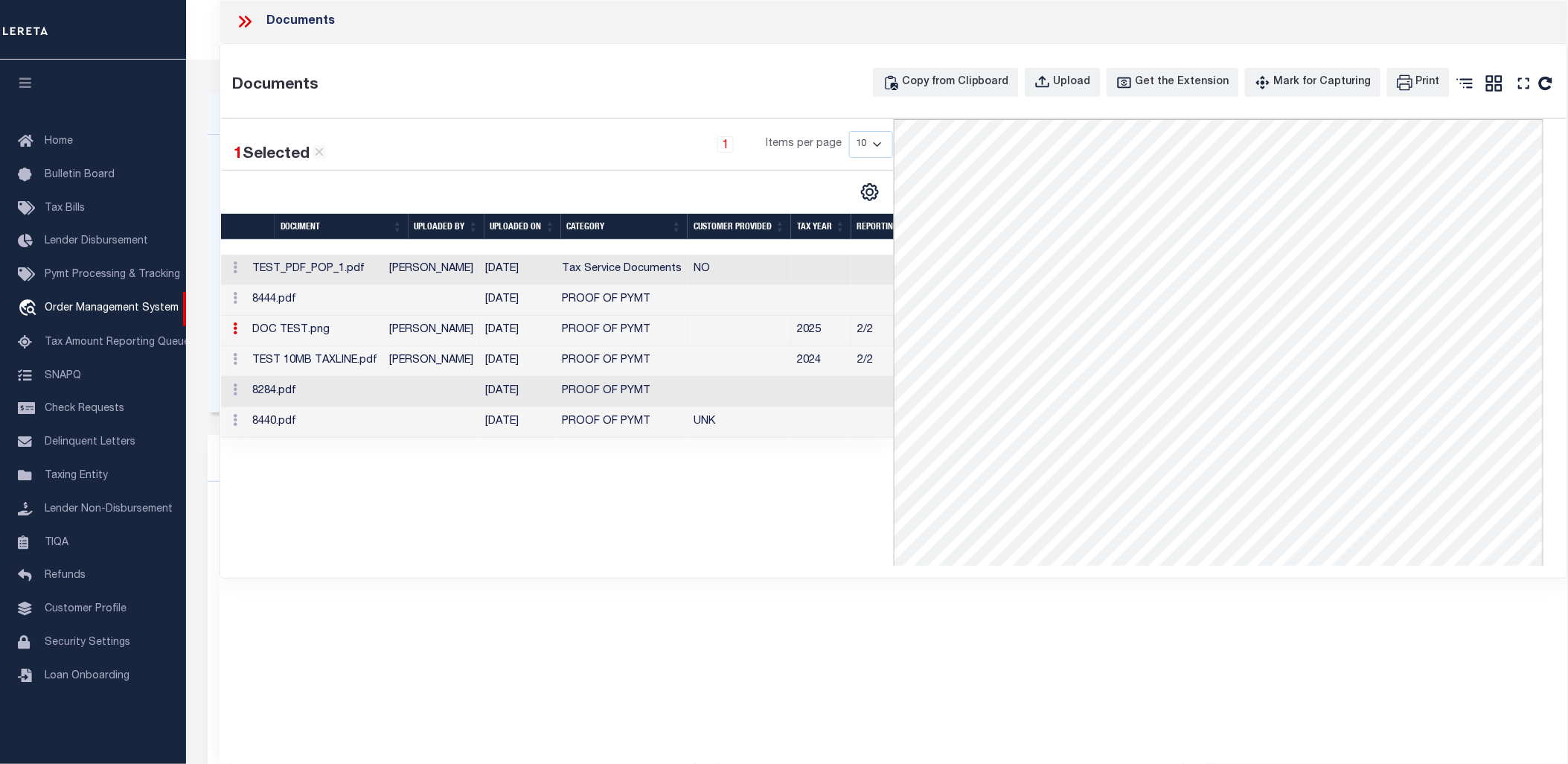
click at [314, 396] on td "8284.pdf" at bounding box center [315, 392] width 137 height 31
